Goal: Task Accomplishment & Management: Use online tool/utility

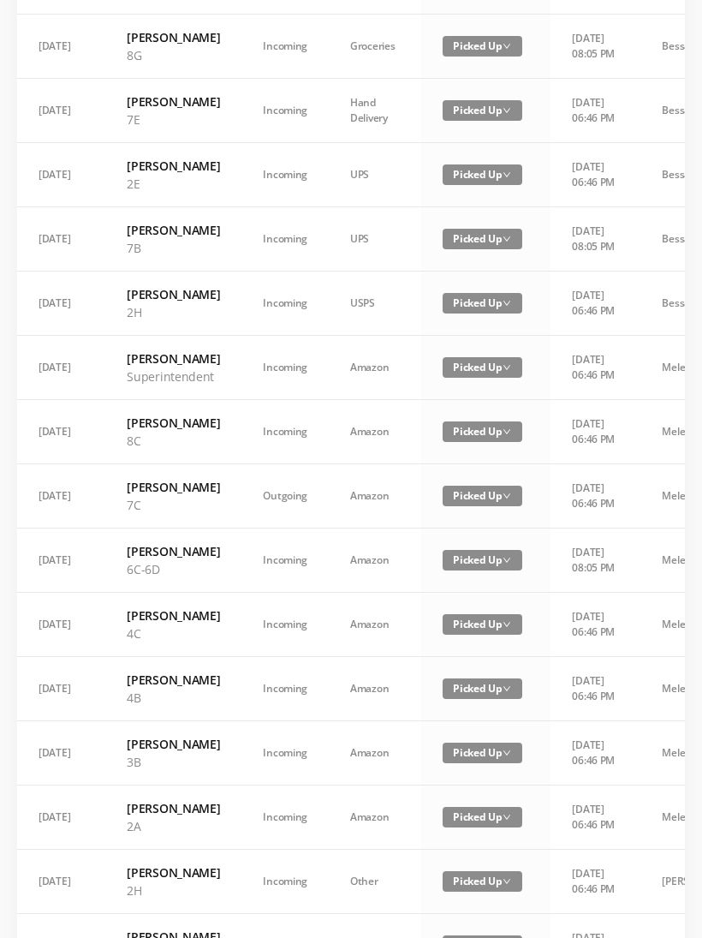
scroll to position [844, 0]
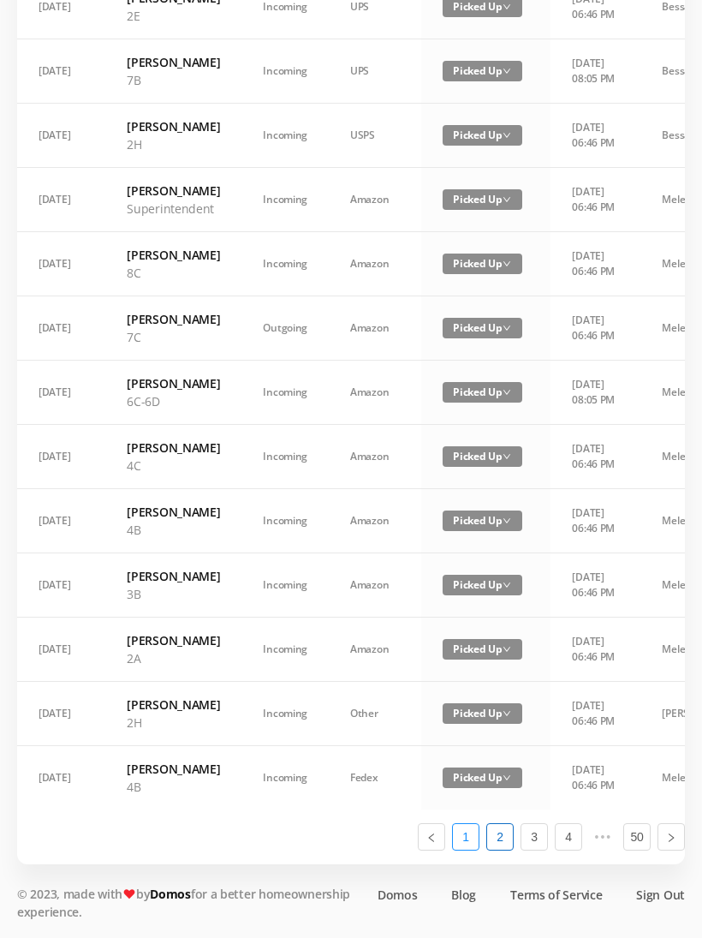
click at [470, 849] on link "1" at bounding box center [466, 837] width 26 height 26
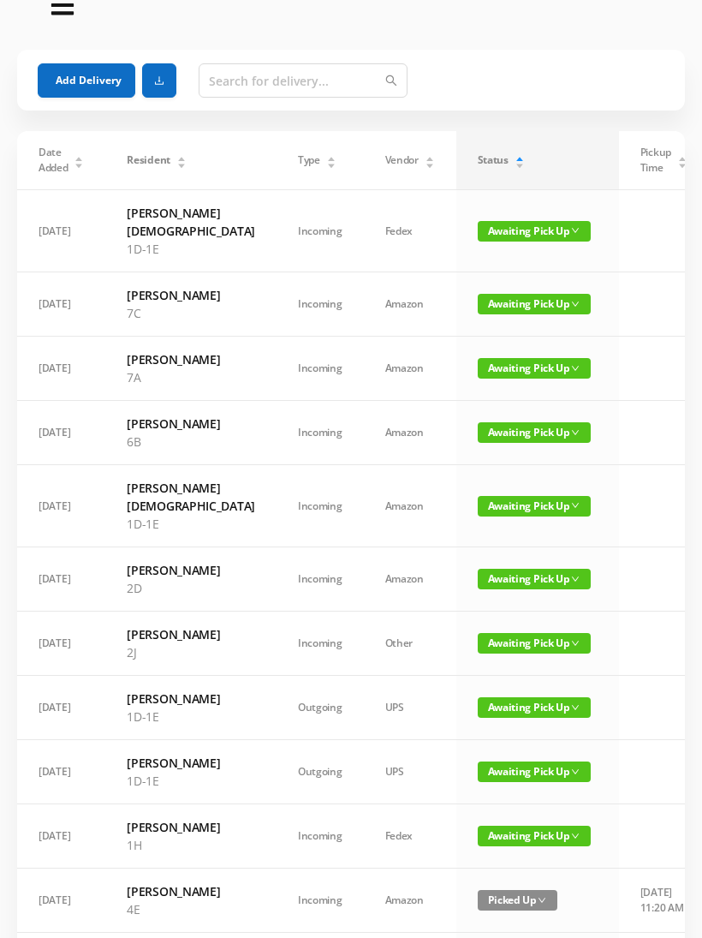
scroll to position [0, 0]
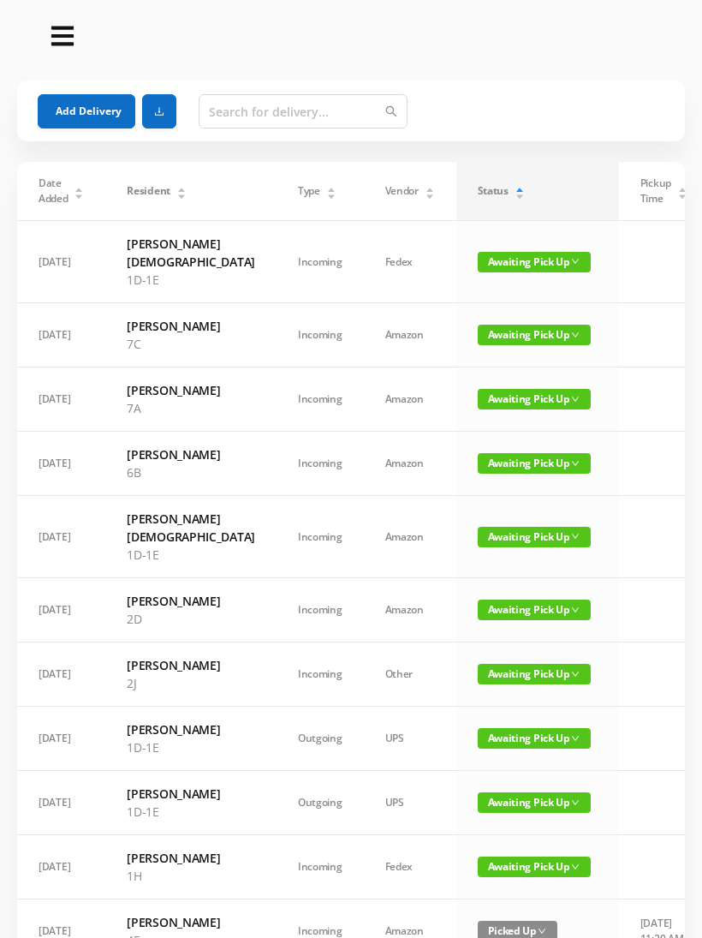
click at [92, 117] on button "Add Delivery" at bounding box center [87, 111] width 98 height 34
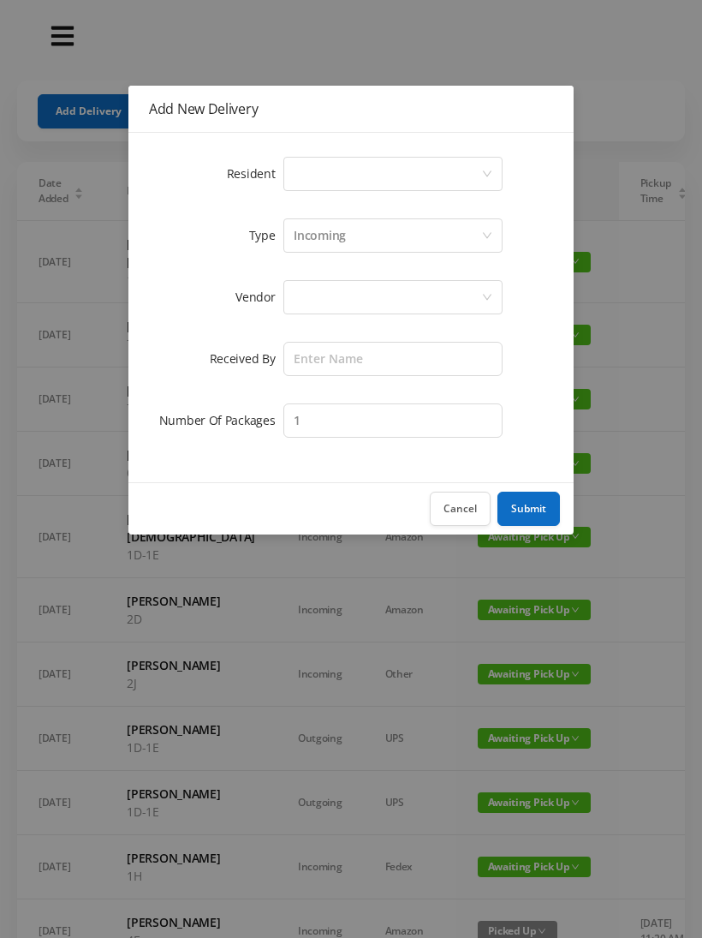
click at [367, 183] on div "Select a person" at bounding box center [388, 174] width 188 height 33
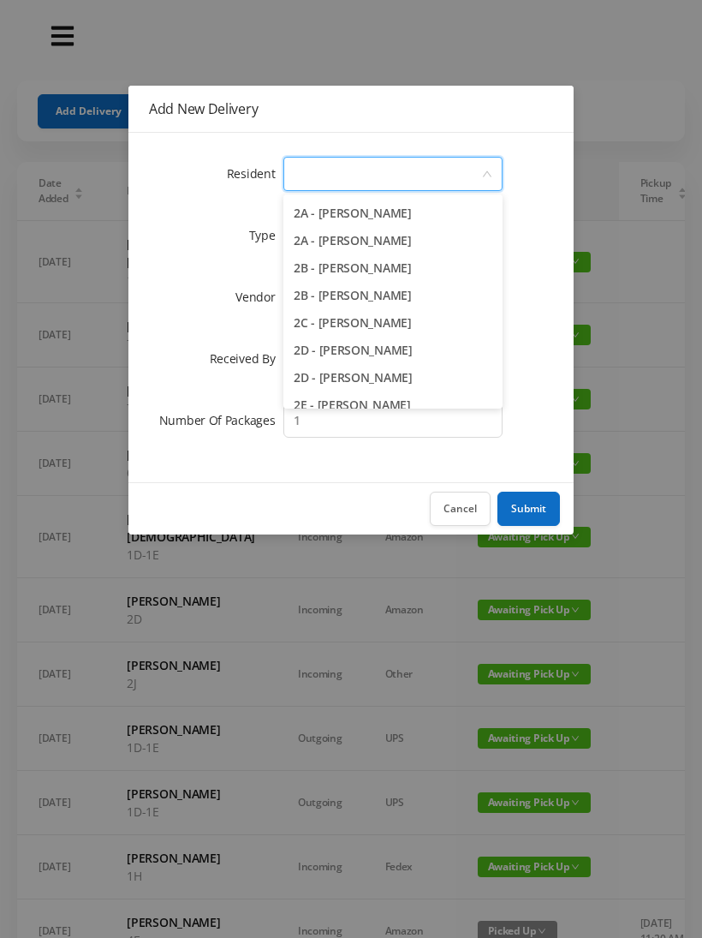
scroll to position [325, 0]
click at [468, 510] on button "Cancel" at bounding box center [460, 509] width 61 height 34
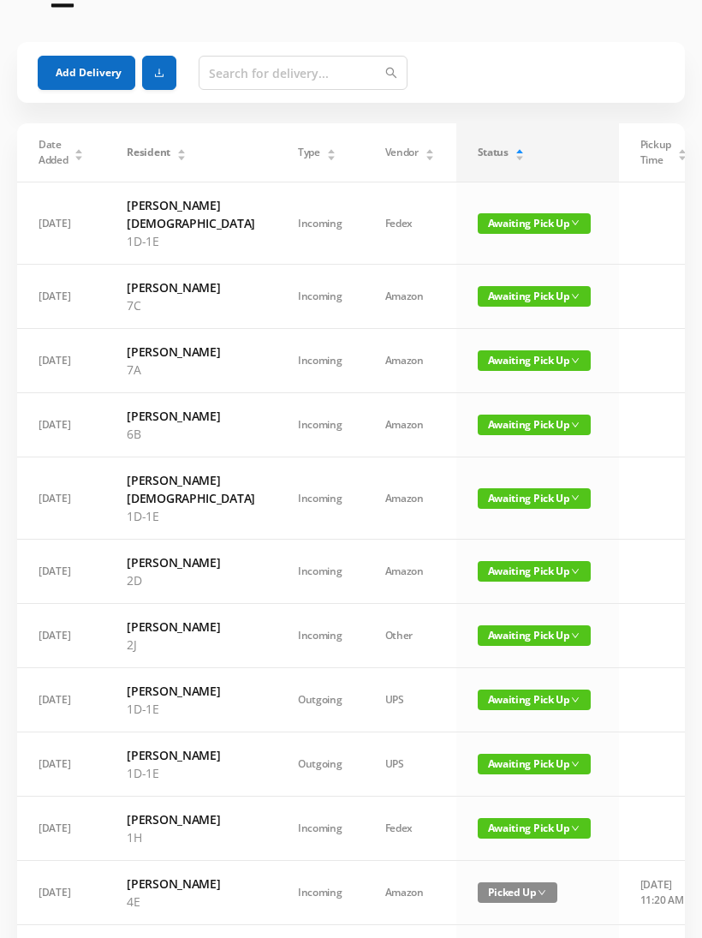
scroll to position [0, 0]
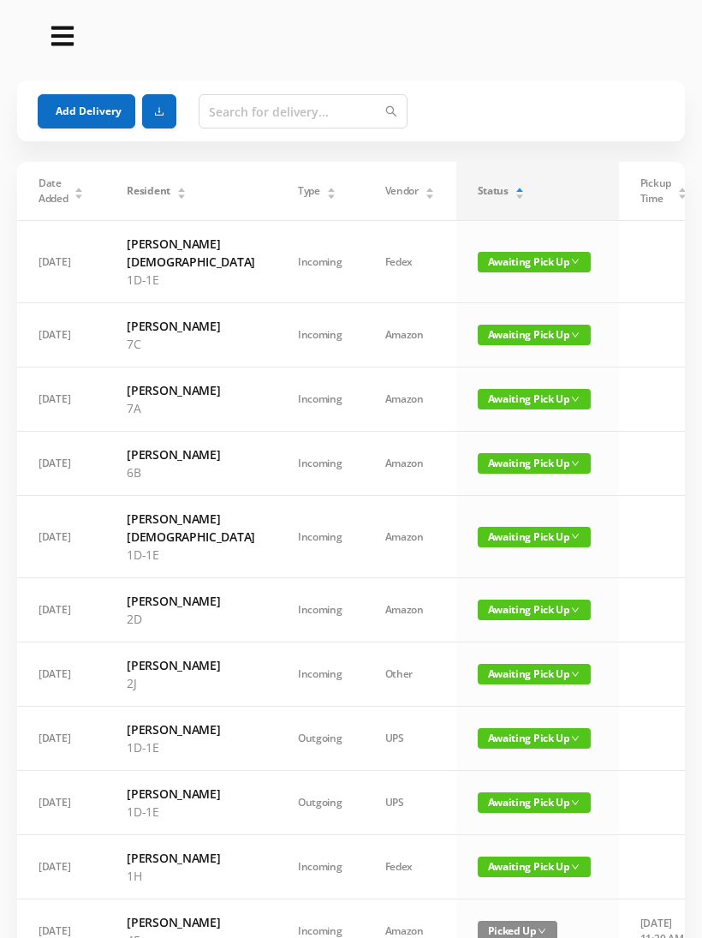
click at [106, 117] on button "Add Delivery" at bounding box center [87, 111] width 98 height 34
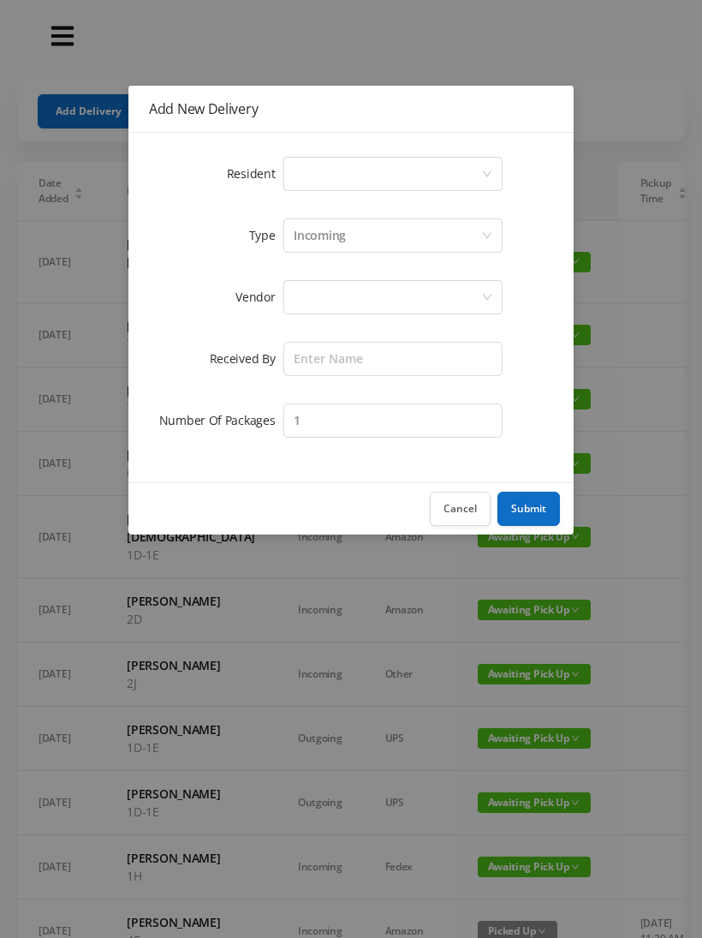
click at [368, 189] on div "Select a person" at bounding box center [388, 174] width 188 height 33
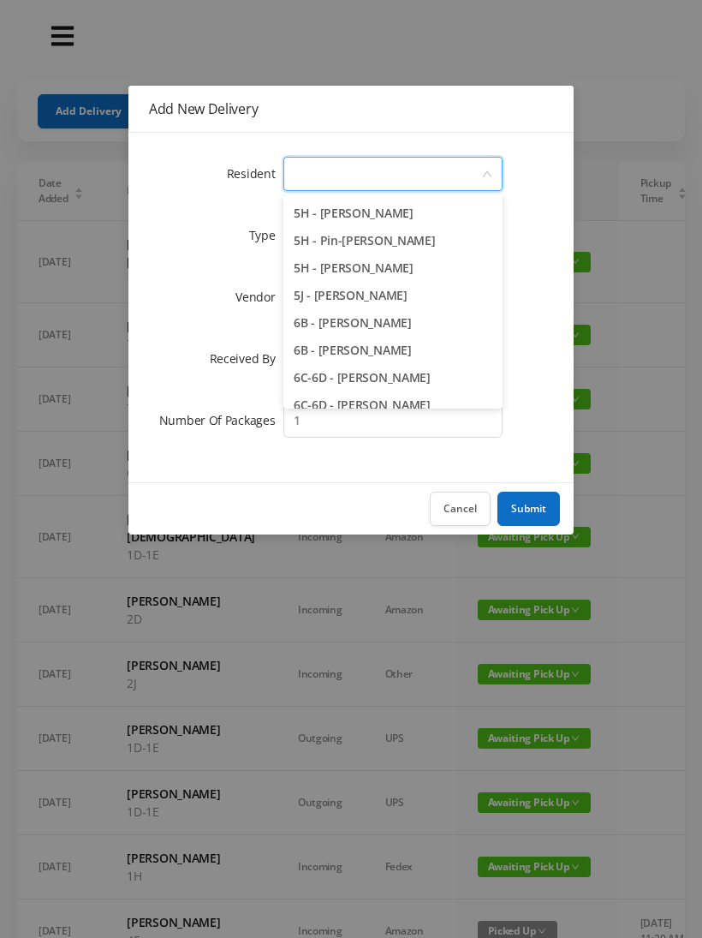
scroll to position [1648, 0]
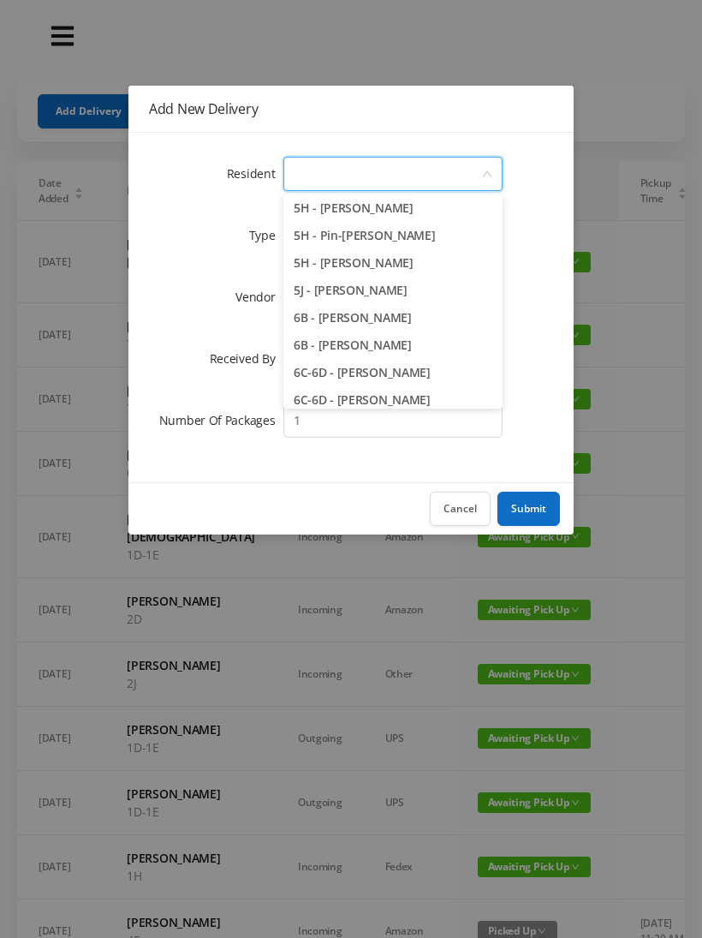
click at [454, 289] on li "5J - [PERSON_NAME]" at bounding box center [392, 290] width 219 height 27
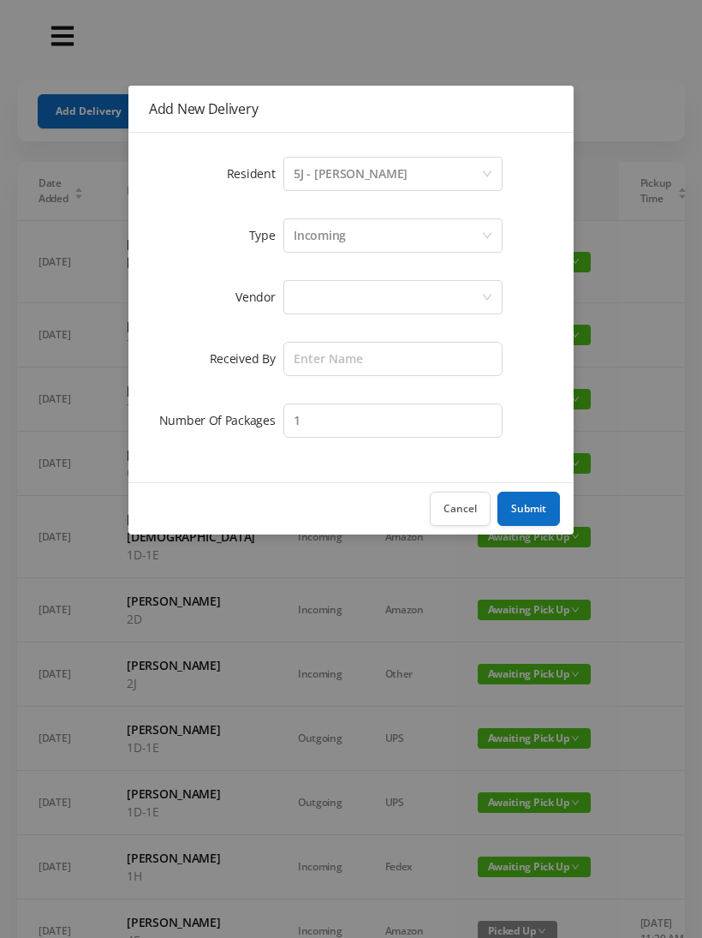
click at [354, 247] on div "Incoming" at bounding box center [388, 235] width 188 height 33
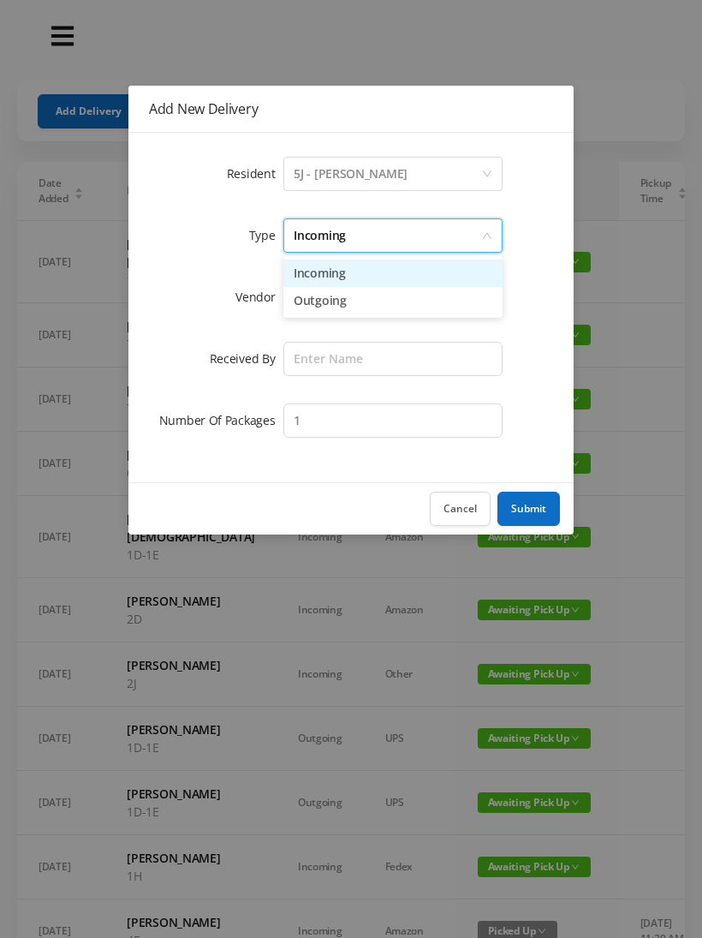
click at [348, 277] on li "Incoming" at bounding box center [392, 272] width 219 height 27
click at [331, 307] on div at bounding box center [388, 297] width 188 height 33
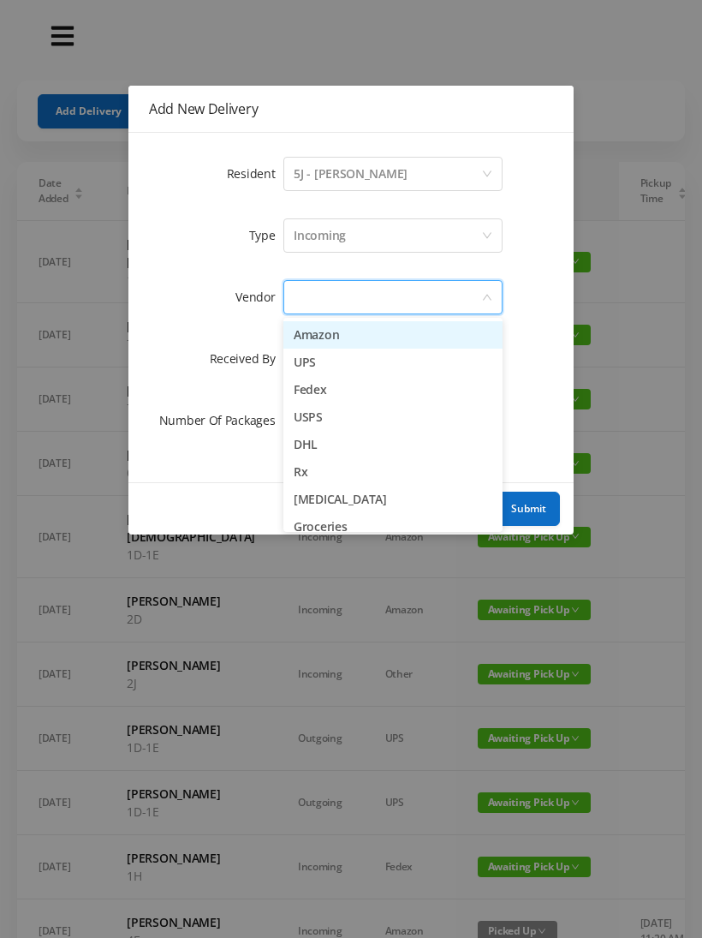
click at [367, 397] on li "Fedex" at bounding box center [392, 389] width 219 height 27
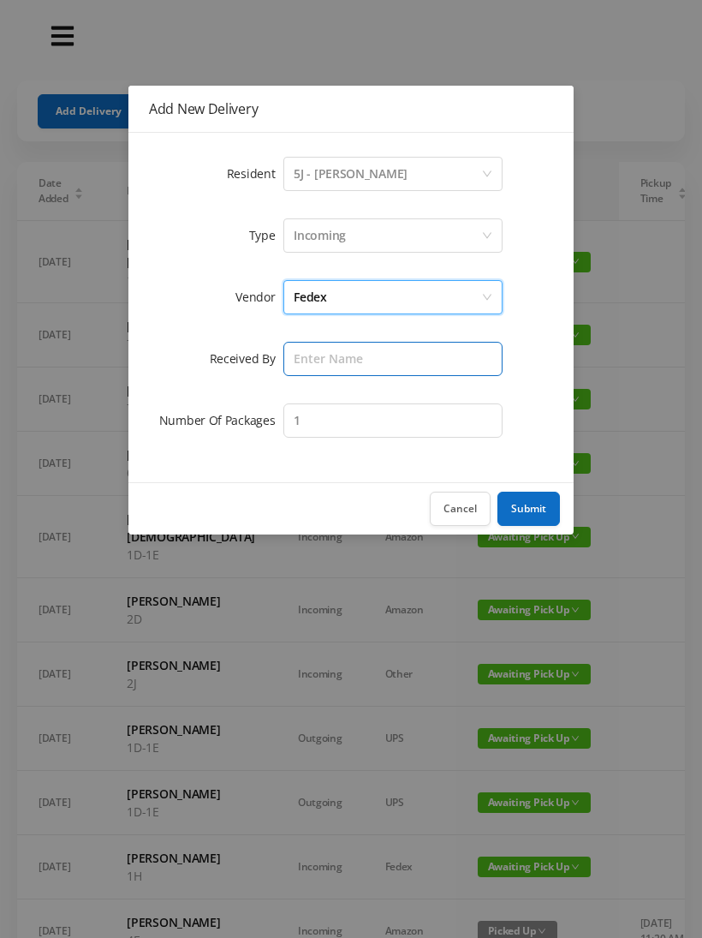
click at [337, 368] on input "text" at bounding box center [392, 359] width 219 height 34
type input "Melece"
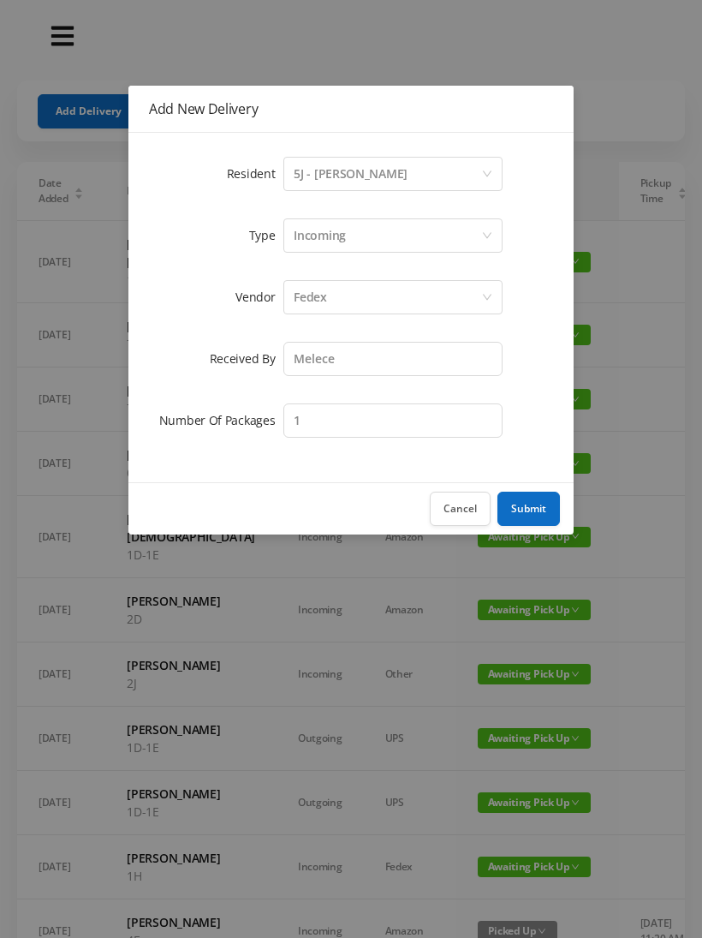
click at [533, 512] on button "Submit" at bounding box center [529, 509] width 63 height 34
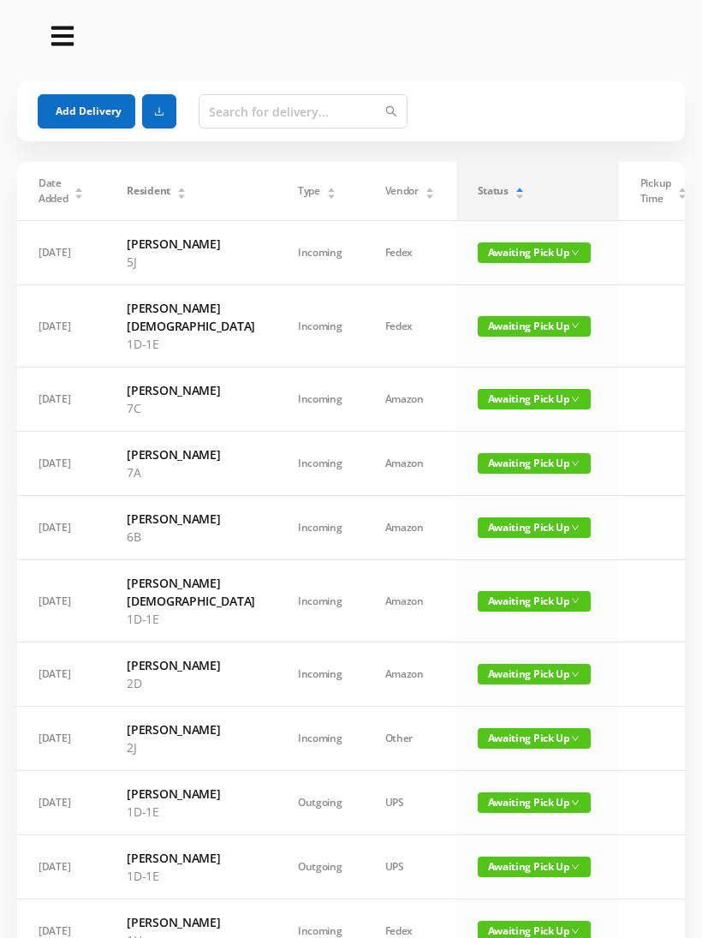
click at [82, 120] on button "Add Delivery" at bounding box center [87, 111] width 98 height 34
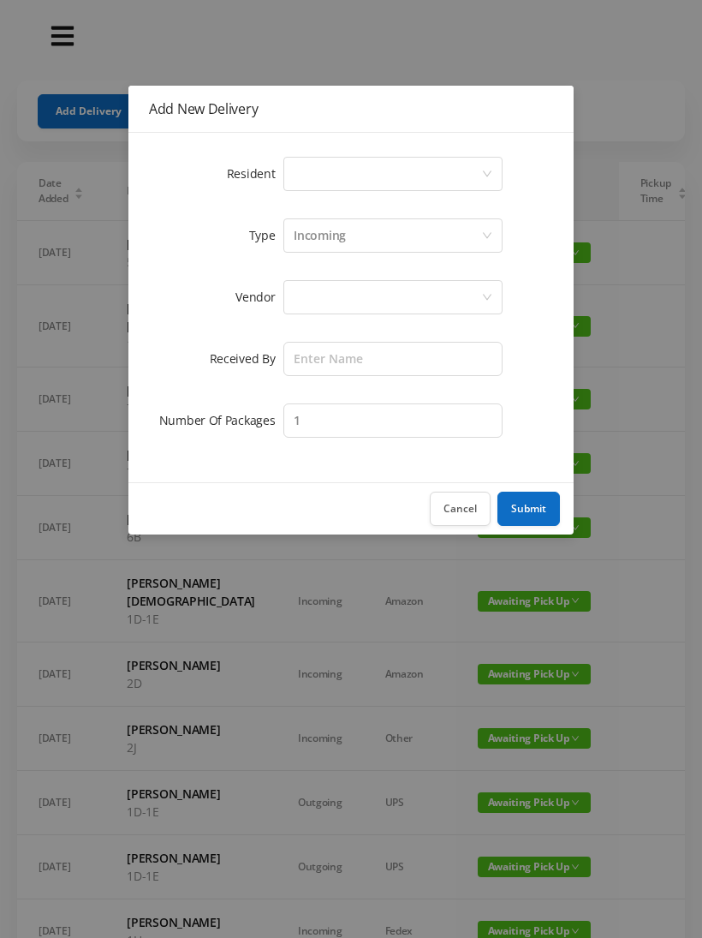
click at [455, 510] on button "Cancel" at bounding box center [460, 509] width 61 height 34
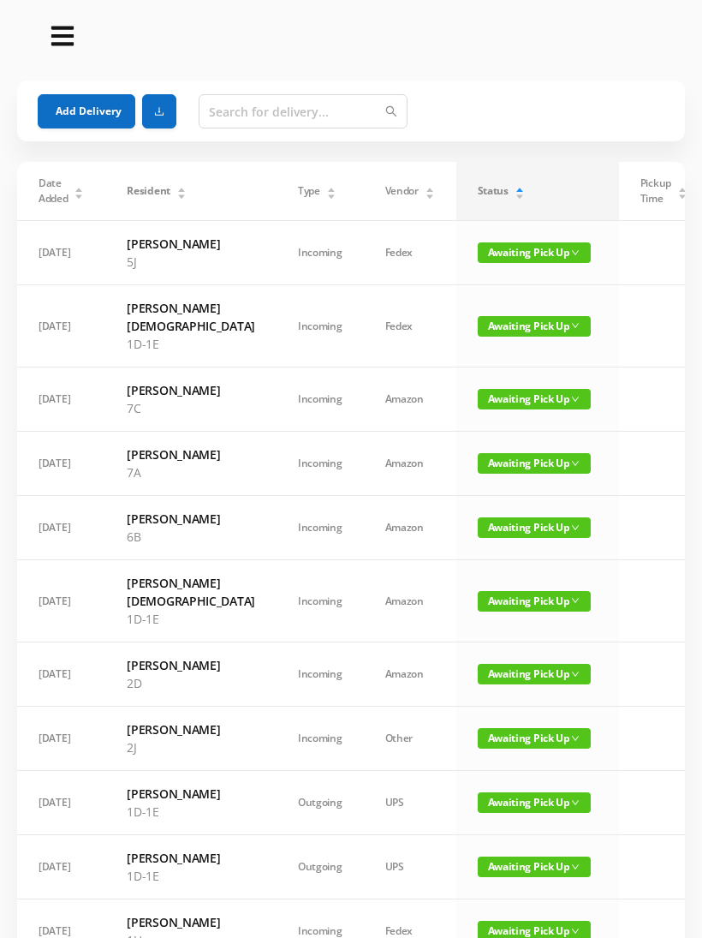
click at [97, 118] on button "Add Delivery" at bounding box center [87, 111] width 98 height 34
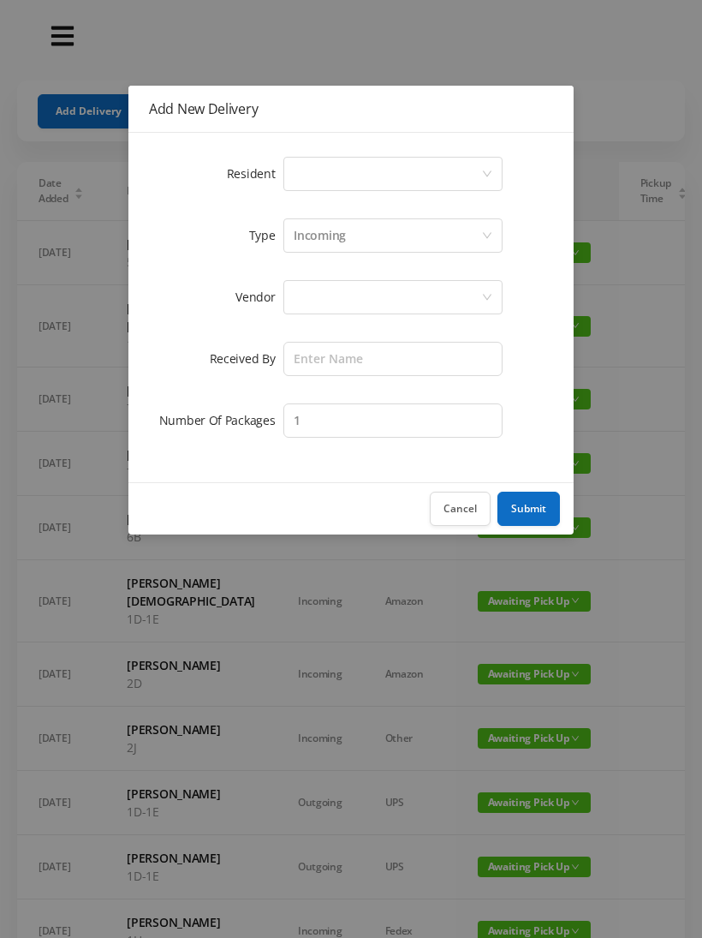
click at [361, 178] on div "Select a person" at bounding box center [388, 174] width 188 height 33
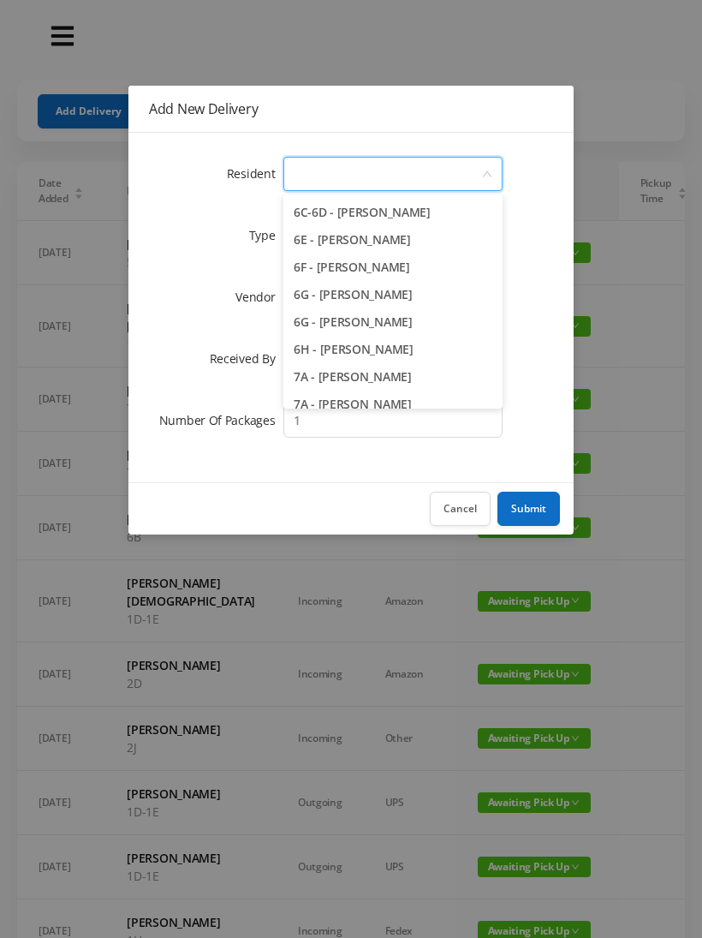
scroll to position [1841, 0]
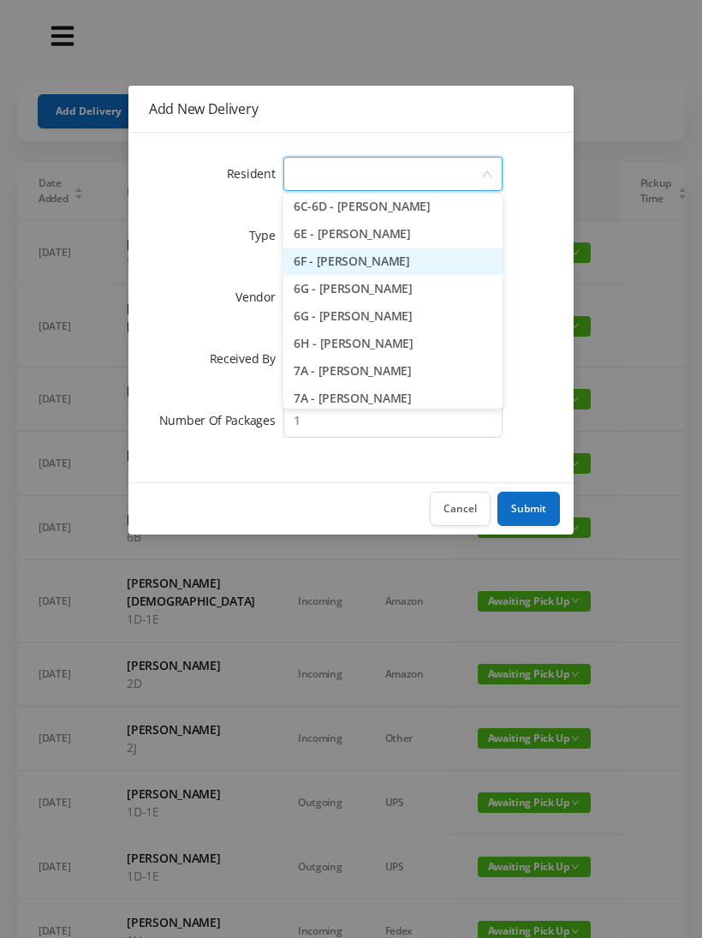
click at [448, 265] on li "6F - [PERSON_NAME]" at bounding box center [392, 260] width 219 height 27
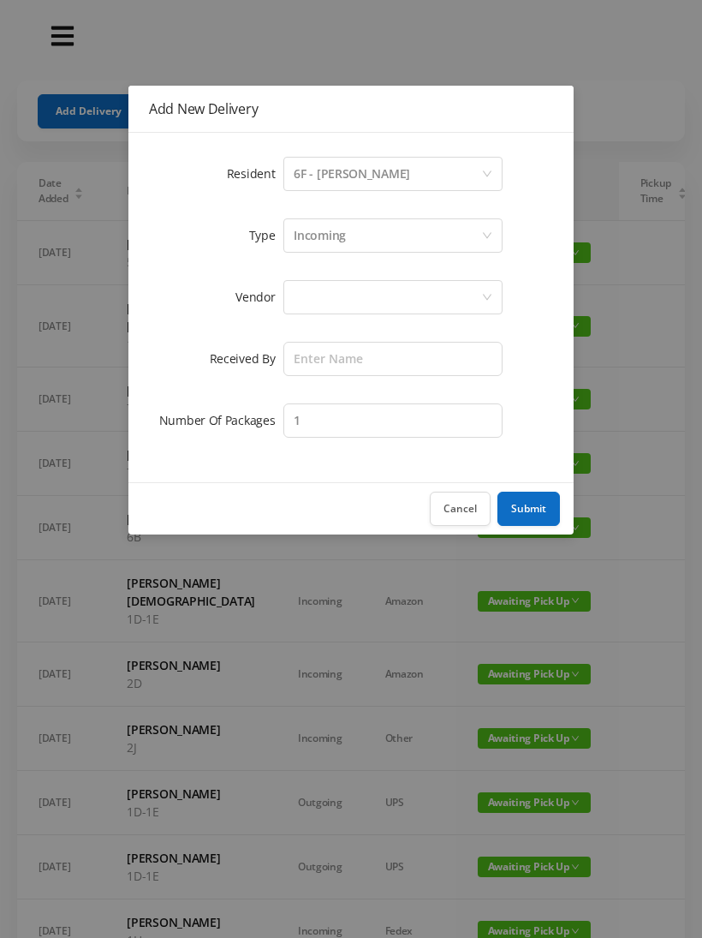
click at [337, 241] on div "Incoming" at bounding box center [320, 235] width 52 height 33
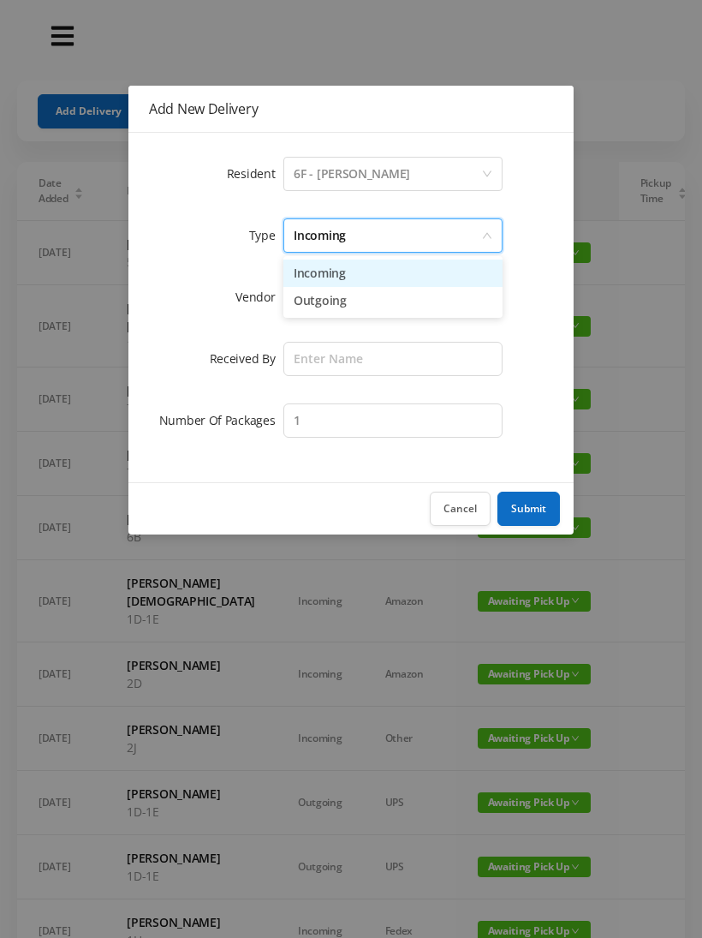
click at [331, 277] on li "Incoming" at bounding box center [392, 272] width 219 height 27
click at [329, 305] on div at bounding box center [388, 297] width 188 height 33
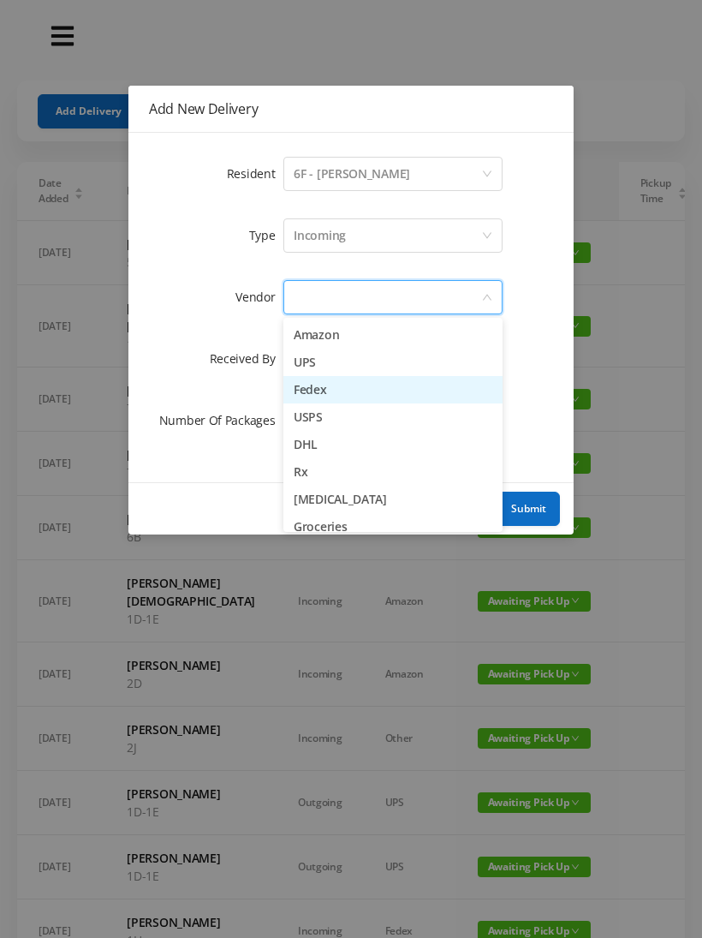
click at [356, 402] on li "Fedex" at bounding box center [392, 389] width 219 height 27
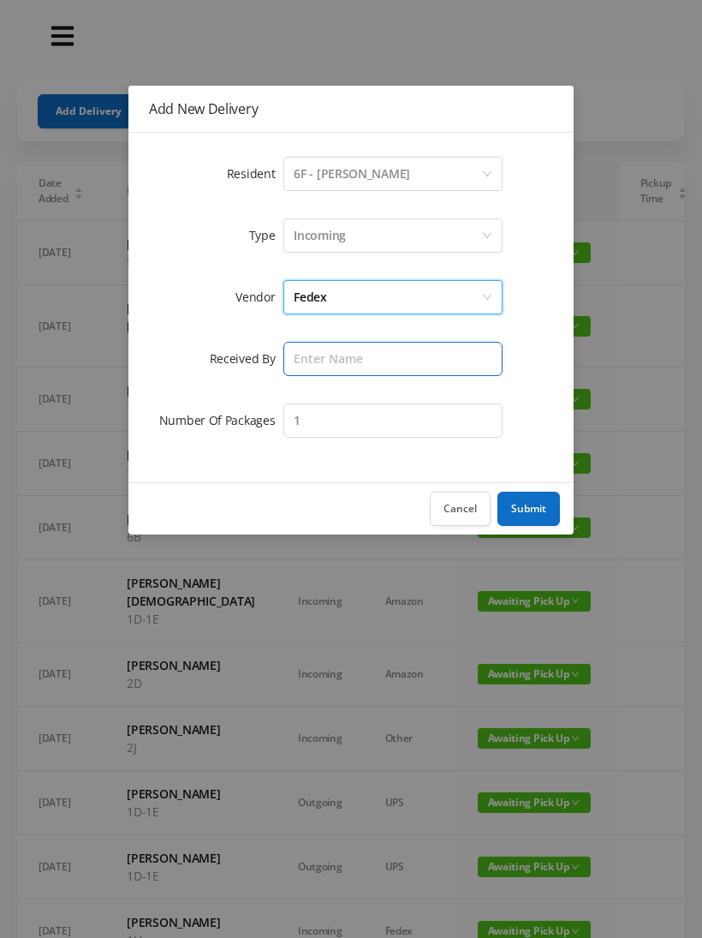
click at [327, 367] on input "text" at bounding box center [392, 359] width 219 height 34
type input "Melee"
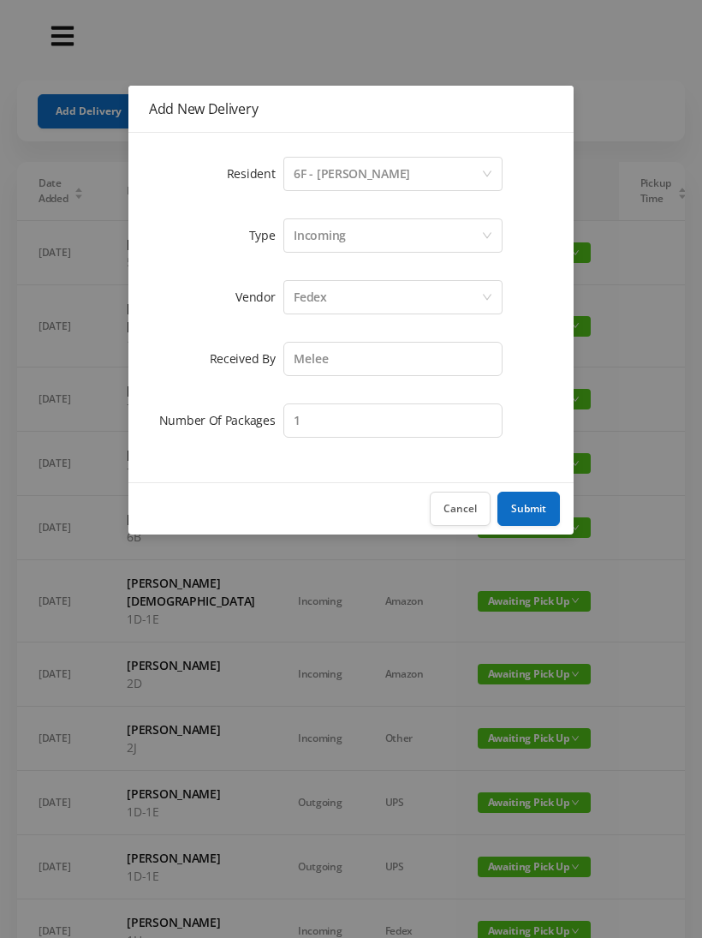
click at [529, 499] on button "Submit" at bounding box center [529, 509] width 63 height 34
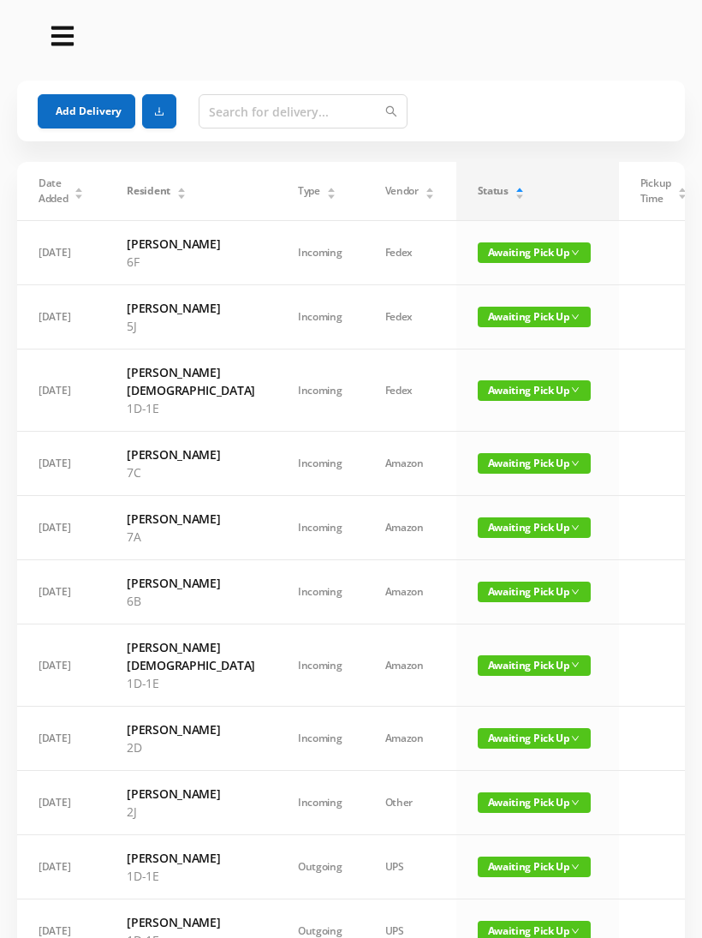
click at [478, 401] on span "Awaiting Pick Up" at bounding box center [534, 390] width 113 height 21
click at [465, 474] on link "Picked Up" at bounding box center [475, 468] width 111 height 27
click at [478, 474] on span "Awaiting Pick Up" at bounding box center [534, 463] width 113 height 21
click at [473, 553] on link "Picked Up" at bounding box center [475, 550] width 111 height 27
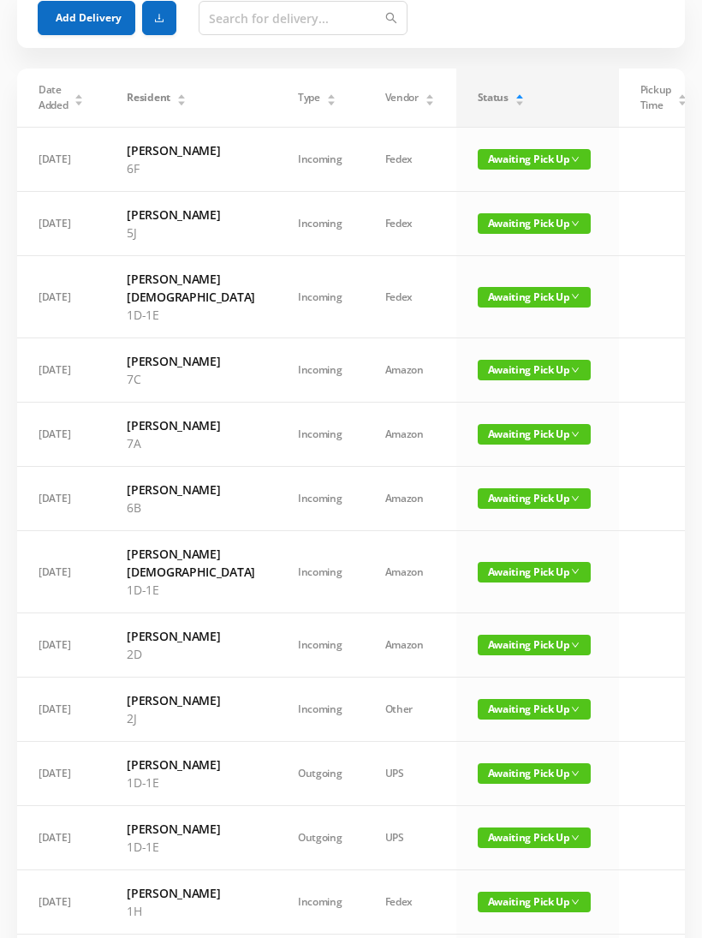
scroll to position [115, 0]
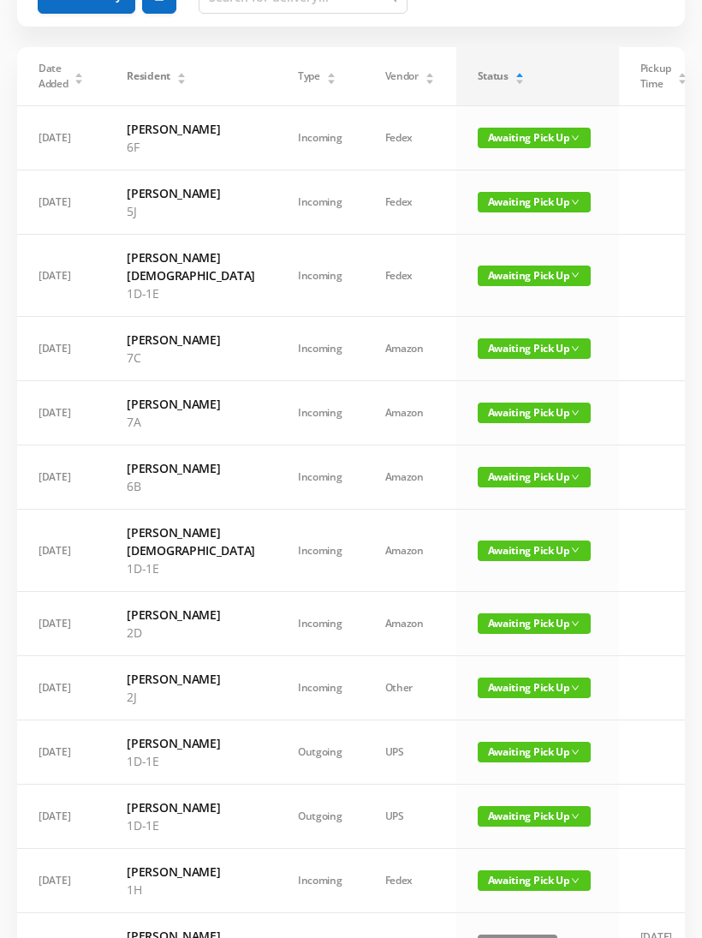
click at [478, 487] on span "Awaiting Pick Up" at bounding box center [534, 477] width 113 height 21
click at [471, 597] on link "Picked Up" at bounding box center [475, 591] width 111 height 27
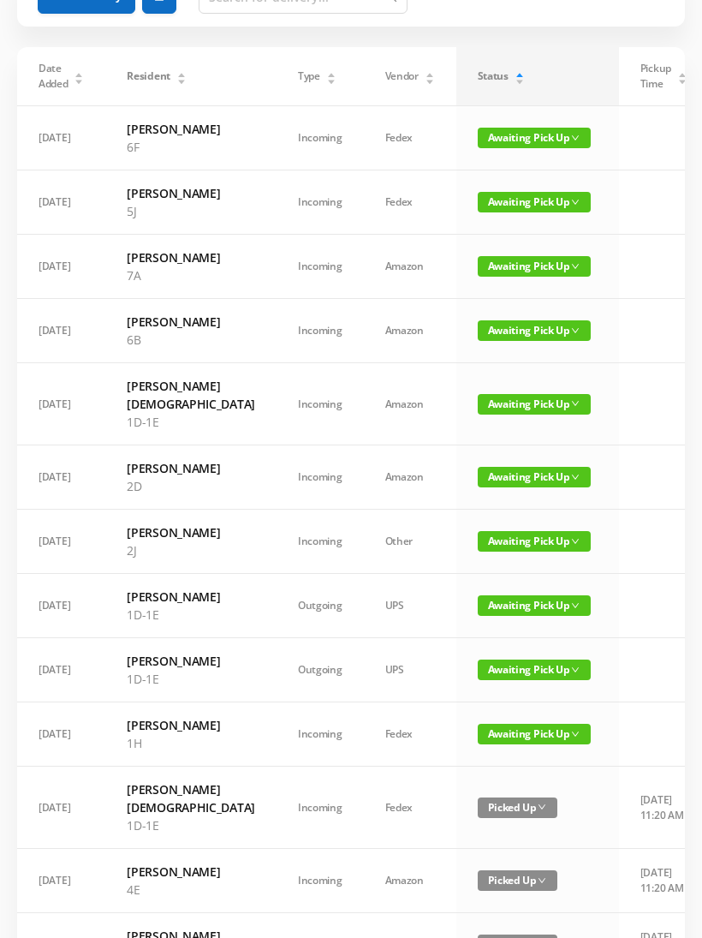
click at [478, 487] on span "Awaiting Pick Up" at bounding box center [534, 477] width 113 height 21
click at [494, 414] on span "Awaiting Pick Up" at bounding box center [534, 404] width 113 height 21
click at [462, 503] on link "Picked Up" at bounding box center [475, 499] width 111 height 27
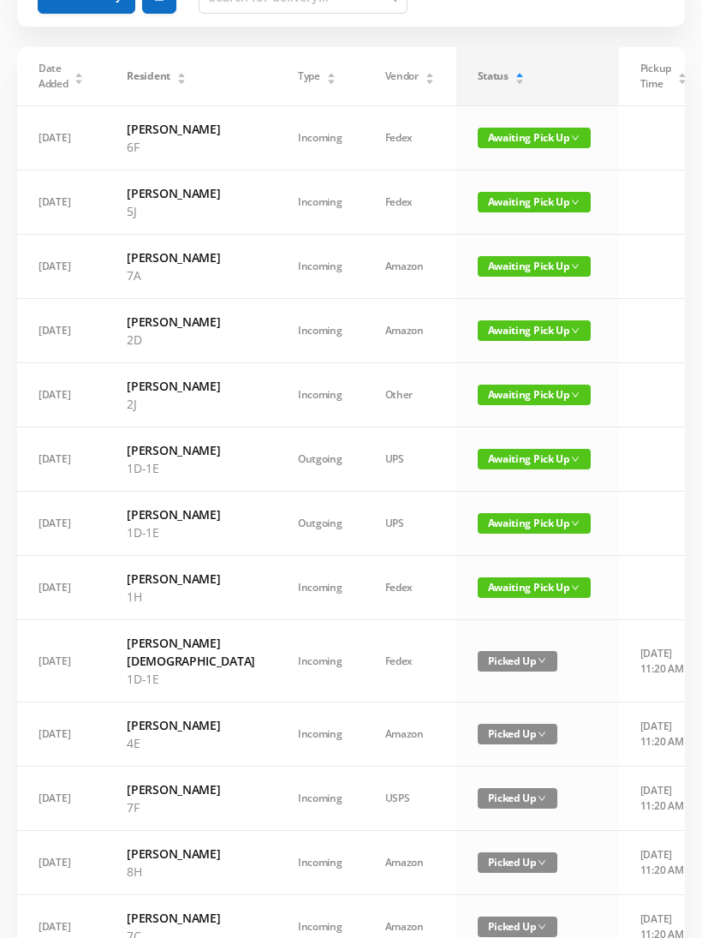
click at [481, 341] on span "Awaiting Pick Up" at bounding box center [534, 330] width 113 height 21
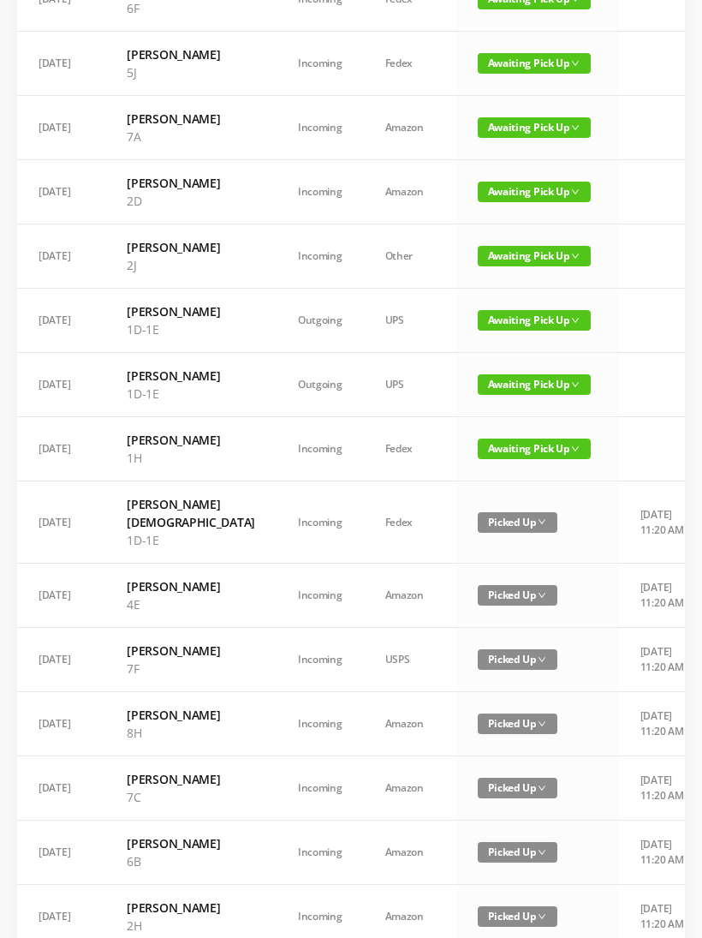
scroll to position [253, 0]
click at [492, 331] on span "Awaiting Pick Up" at bounding box center [534, 320] width 113 height 21
click at [460, 462] on link "Picked Up" at bounding box center [475, 461] width 111 height 27
click at [478, 395] on span "Awaiting Pick Up" at bounding box center [534, 384] width 113 height 21
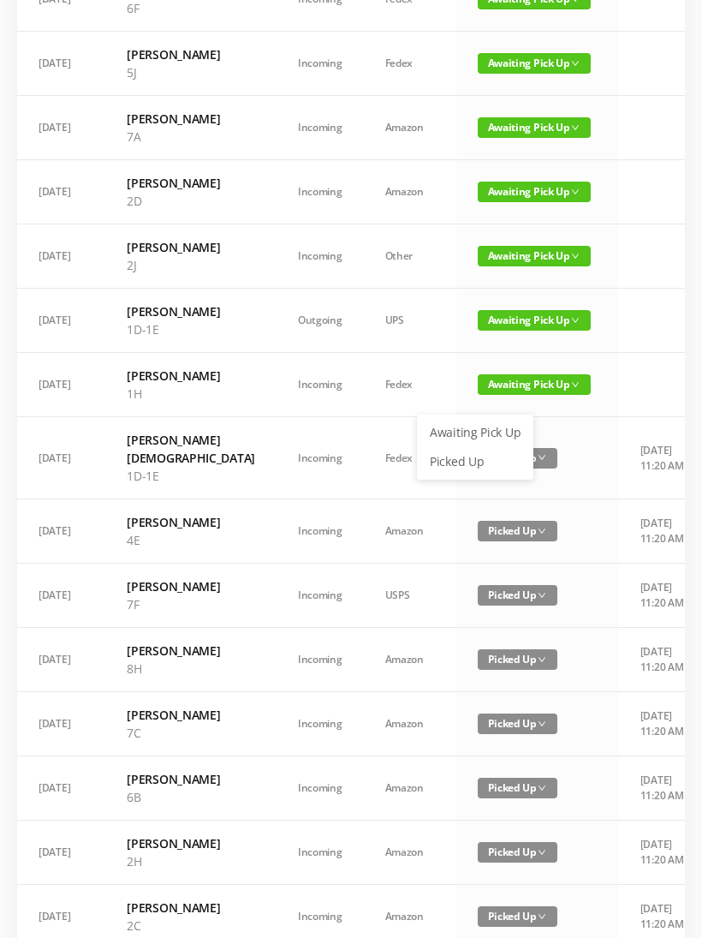
click at [466, 463] on link "Picked Up" at bounding box center [475, 461] width 111 height 27
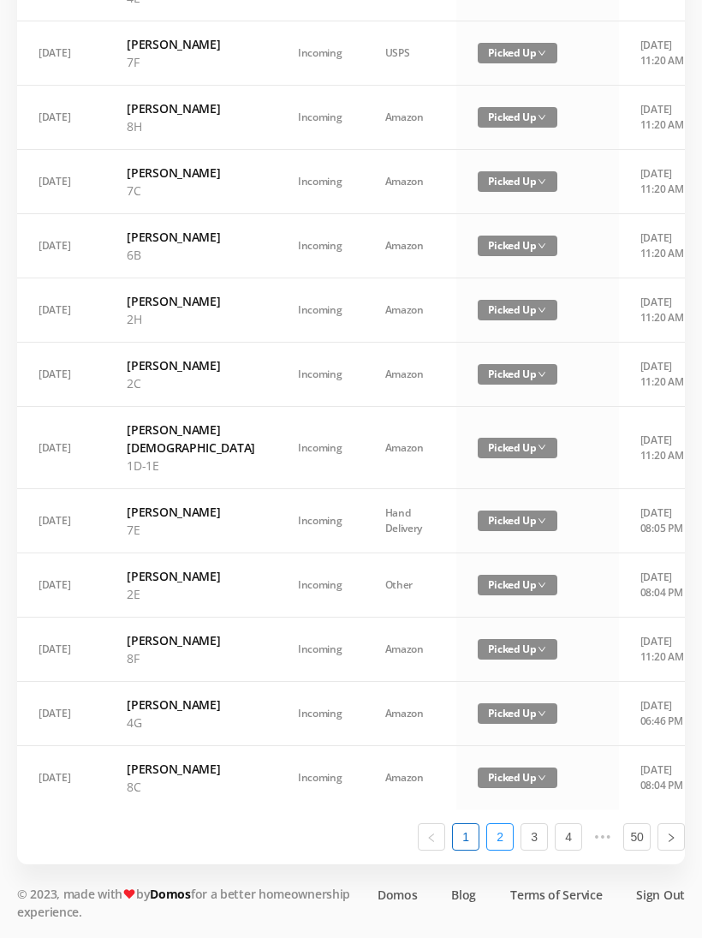
click at [504, 849] on link "2" at bounding box center [500, 837] width 26 height 26
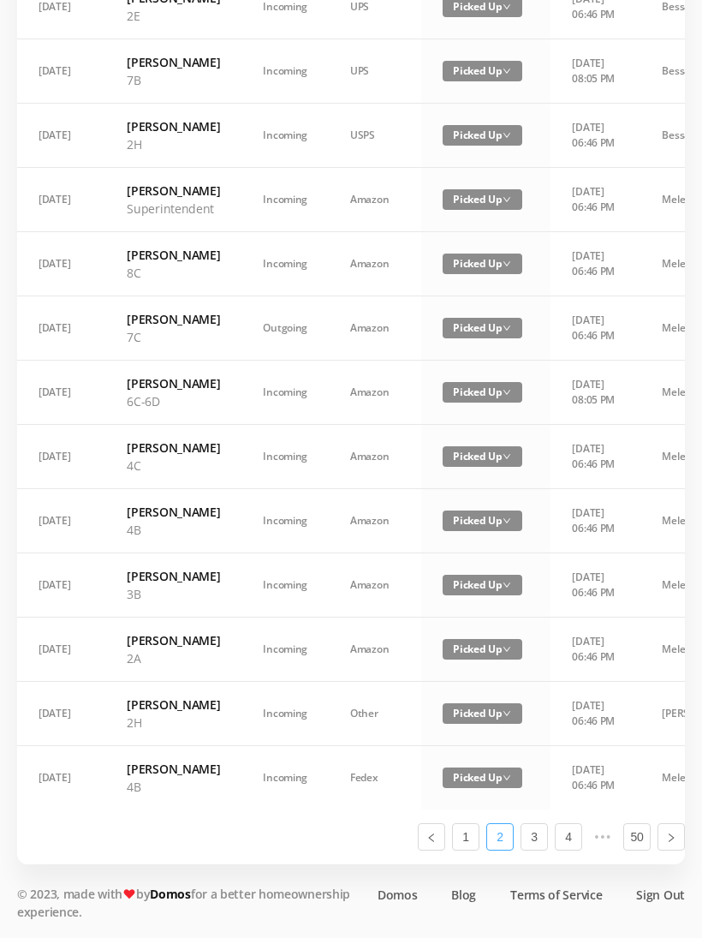
scroll to position [844, 0]
click at [542, 849] on link "3" at bounding box center [534, 837] width 26 height 26
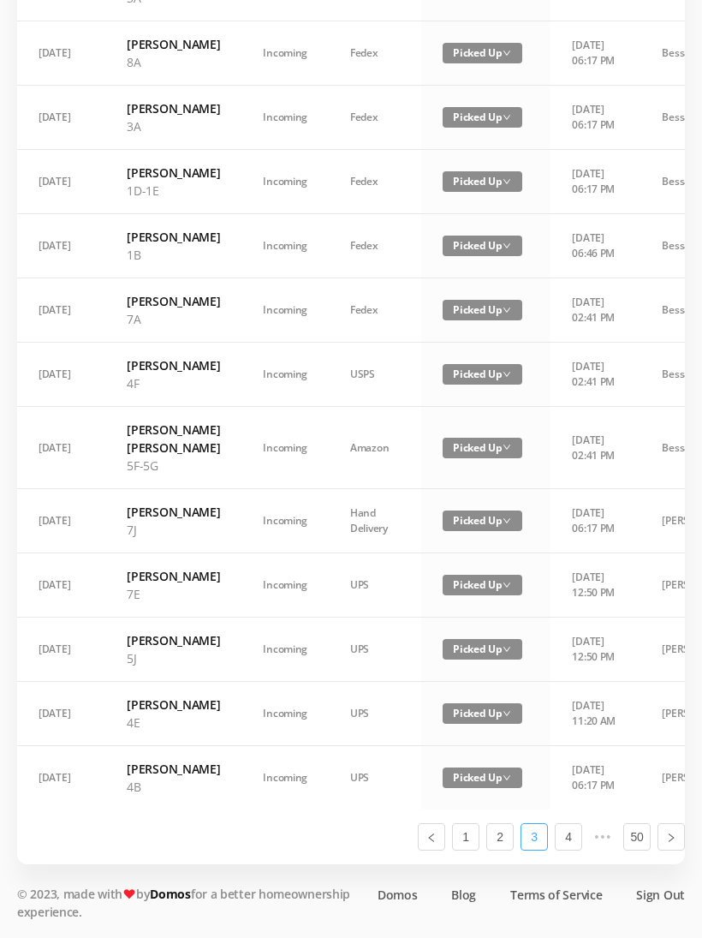
scroll to position [916, 0]
click at [573, 849] on link "4" at bounding box center [569, 837] width 26 height 26
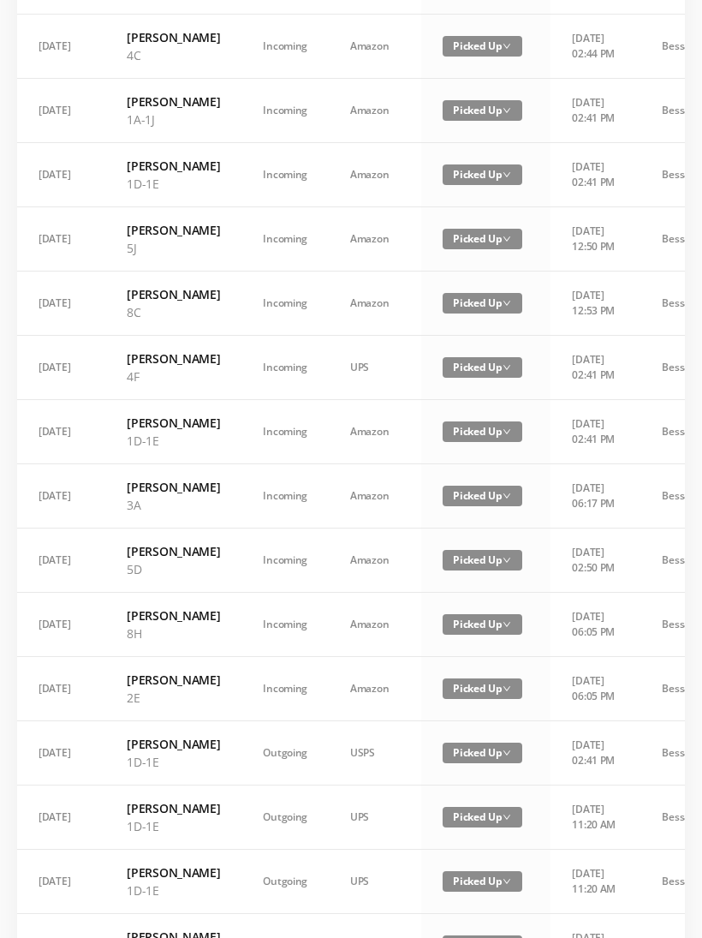
scroll to position [880, 0]
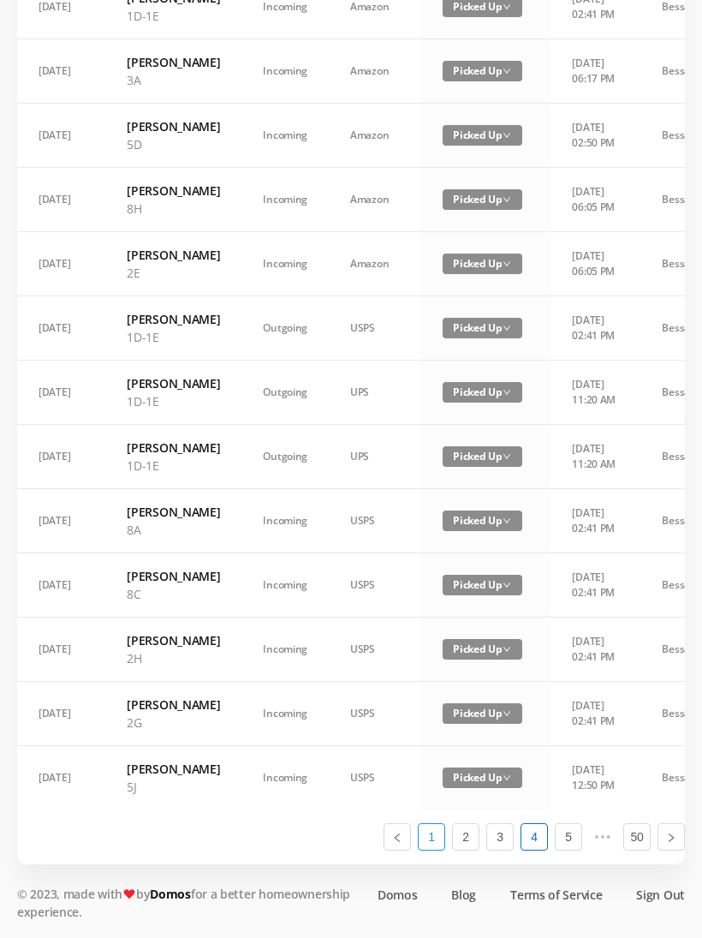
click at [433, 849] on link "1" at bounding box center [432, 837] width 26 height 26
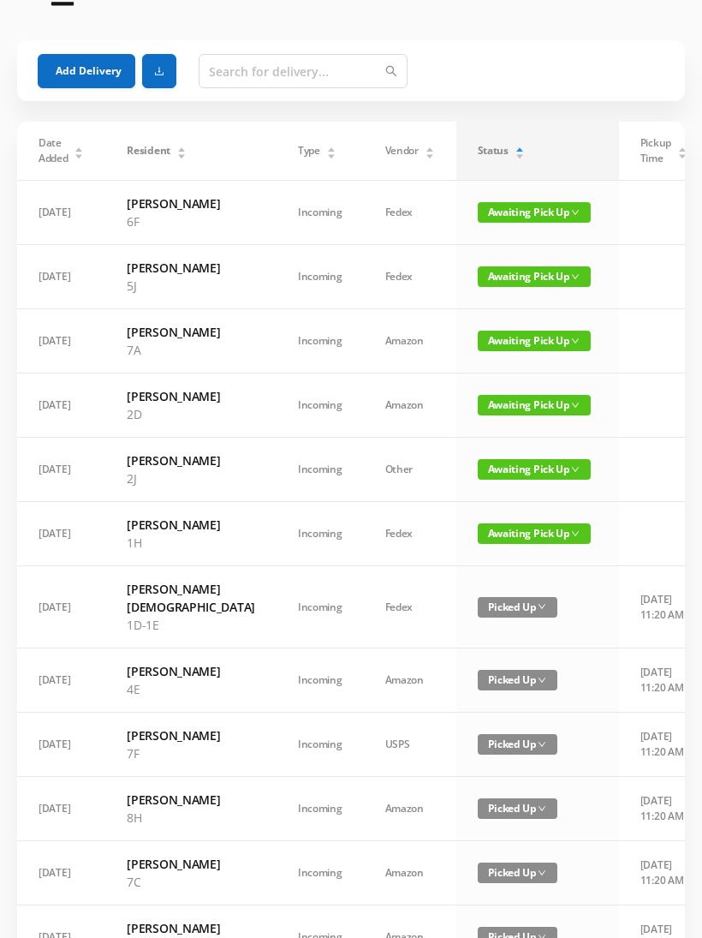
scroll to position [0, 0]
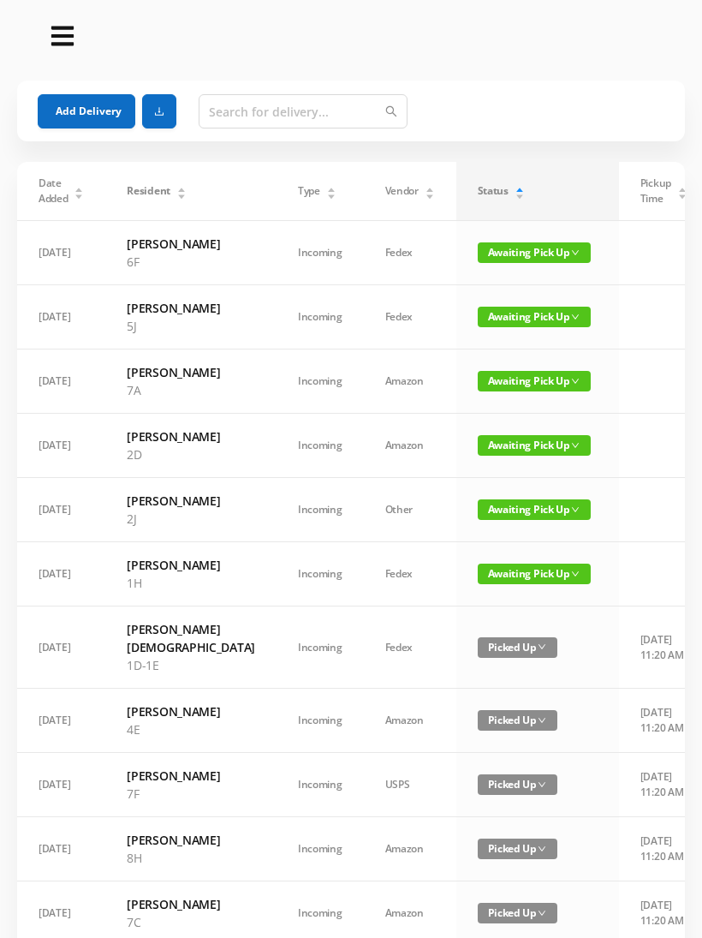
click at [98, 116] on button "Add Delivery" at bounding box center [87, 111] width 98 height 34
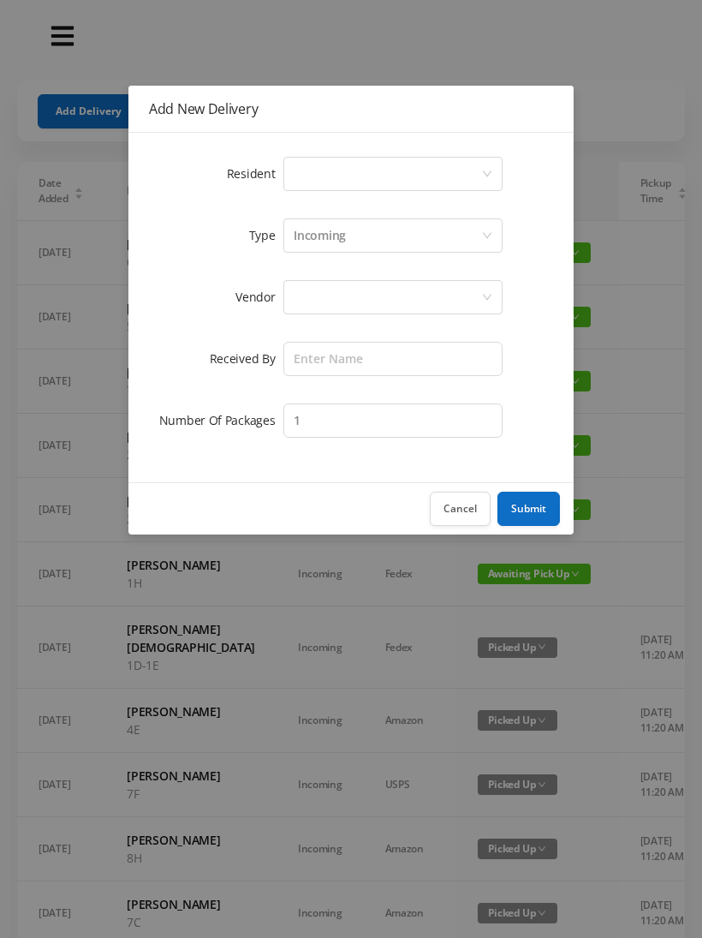
click at [371, 173] on div "Select a person" at bounding box center [388, 174] width 188 height 33
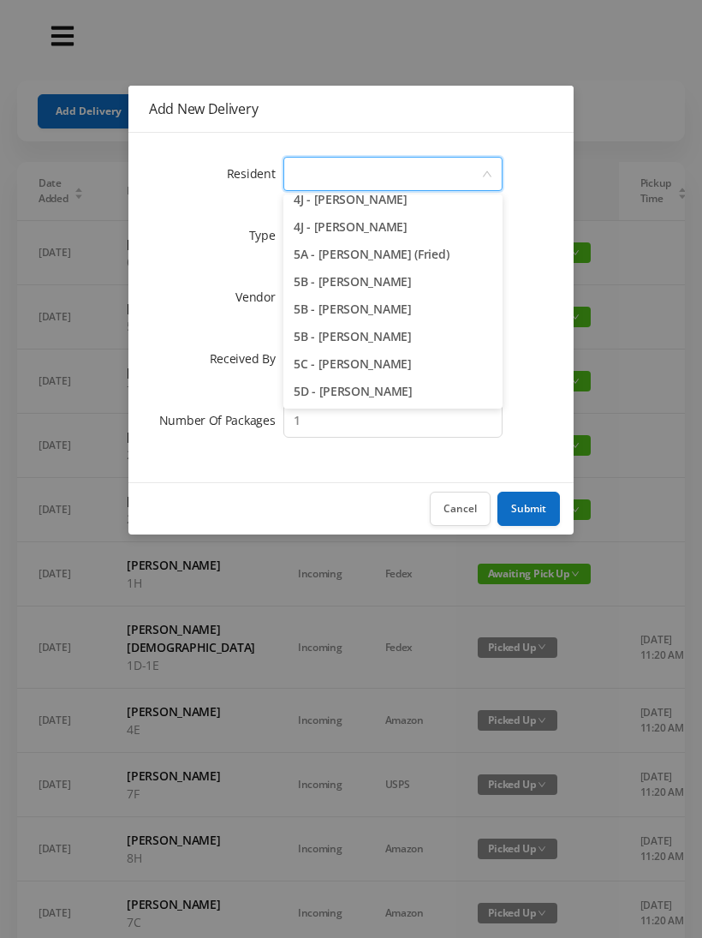
scroll to position [1326, 0]
click at [436, 257] on li "5A - [PERSON_NAME] (Fried)" at bounding box center [392, 255] width 219 height 27
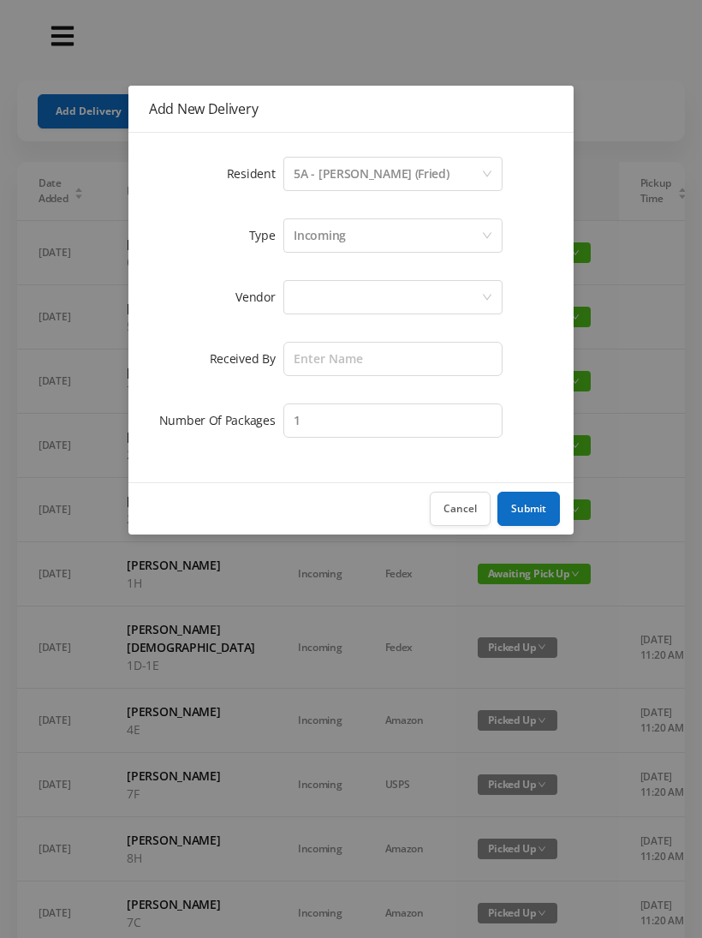
click at [372, 239] on div "Incoming" at bounding box center [388, 235] width 188 height 33
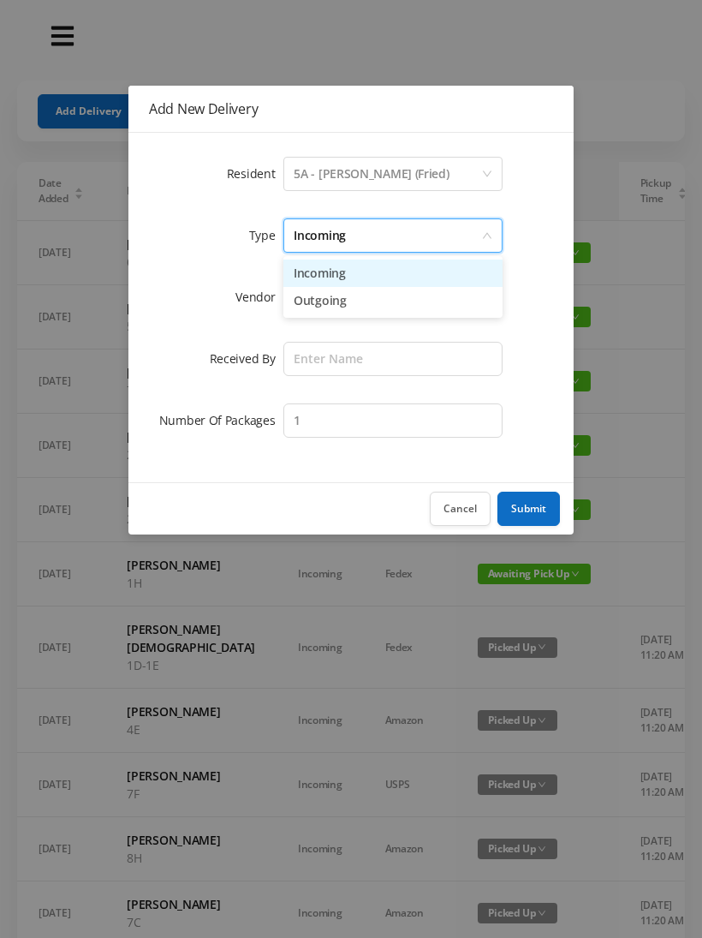
click at [363, 275] on li "Incoming" at bounding box center [392, 272] width 219 height 27
click at [353, 307] on div at bounding box center [388, 297] width 188 height 33
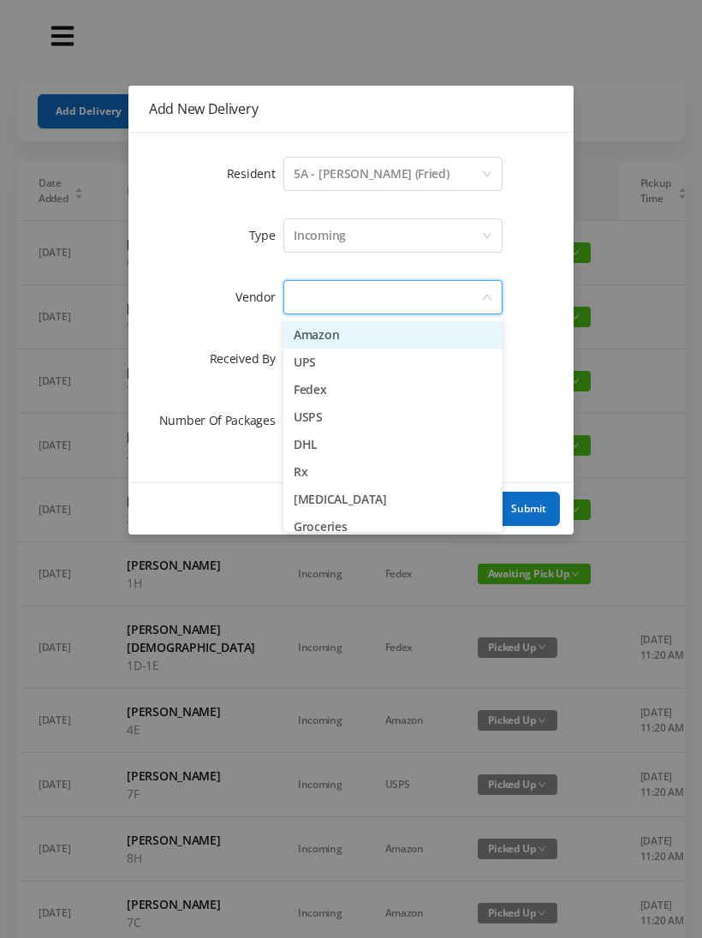
click at [367, 371] on li "UPS" at bounding box center [392, 362] width 219 height 27
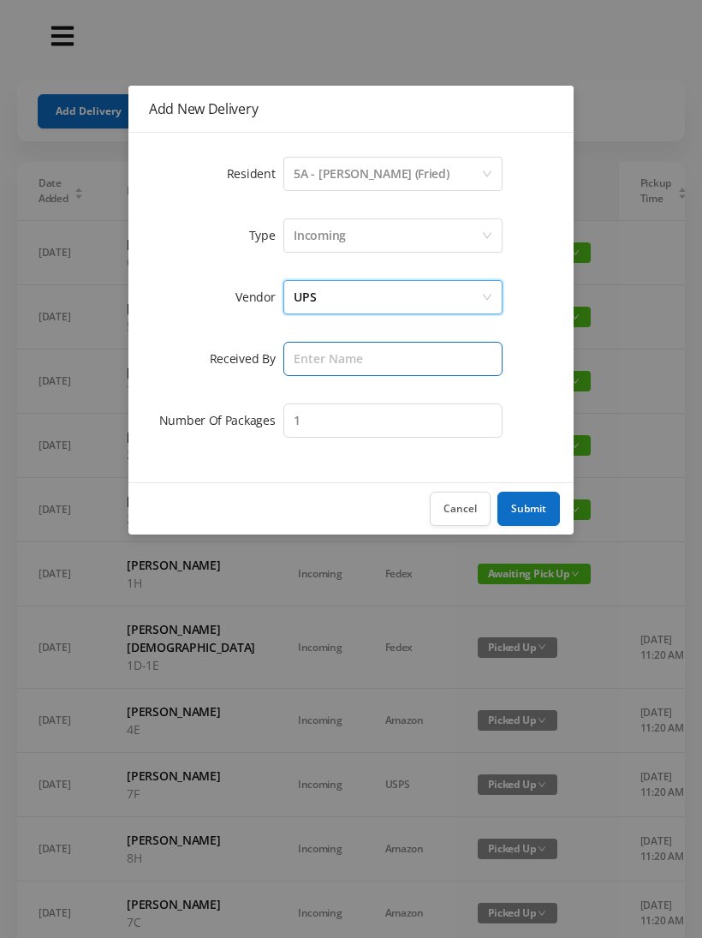
click at [349, 369] on input "text" at bounding box center [392, 359] width 219 height 34
type input "Melece"
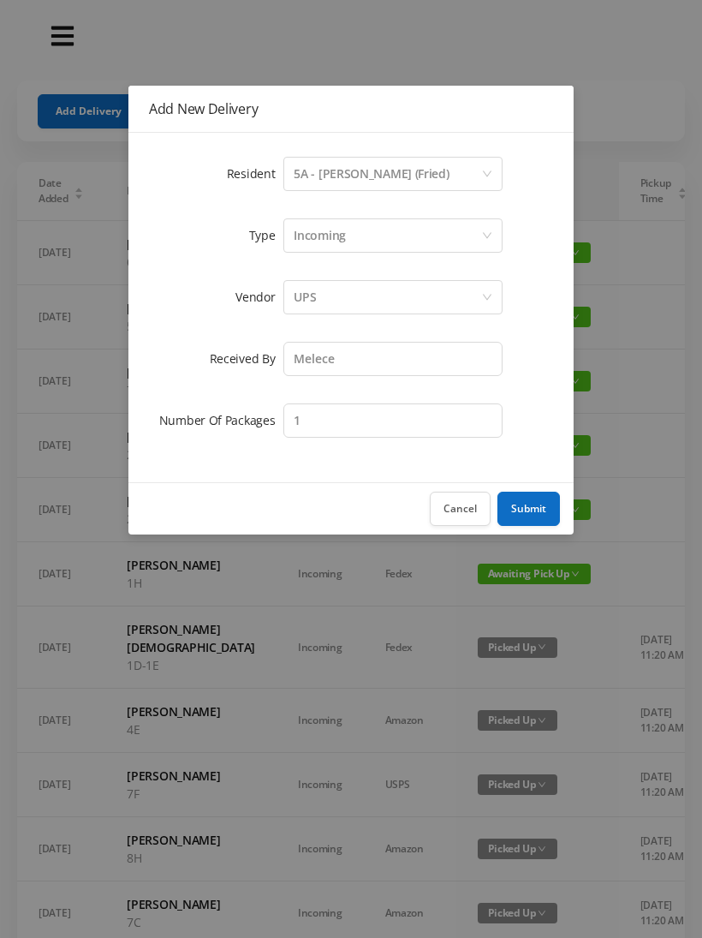
click at [529, 510] on button "Submit" at bounding box center [529, 509] width 63 height 34
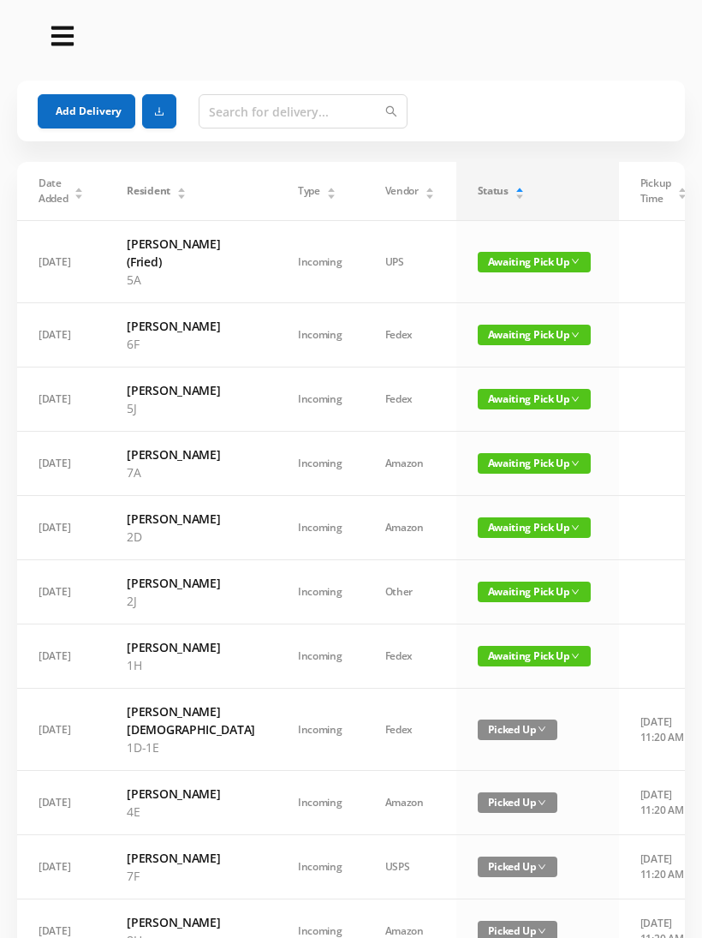
click at [480, 345] on span "Awaiting Pick Up" at bounding box center [534, 335] width 113 height 21
click at [468, 417] on link "Picked Up" at bounding box center [475, 413] width 111 height 27
